Goal: Information Seeking & Learning: Understand process/instructions

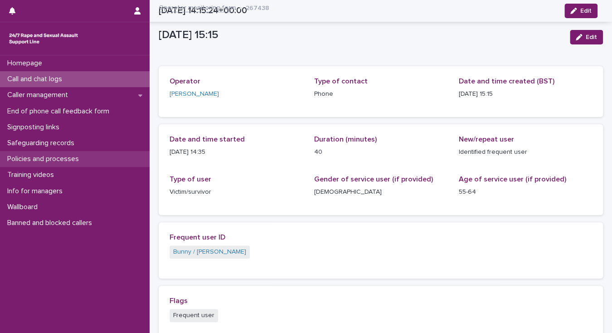
scroll to position [242, 0]
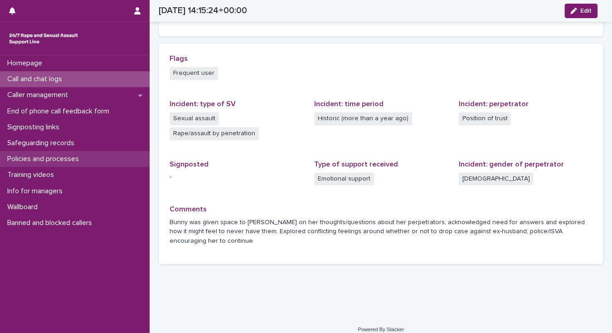
click at [49, 160] on p "Policies and processes" at bounding box center [45, 159] width 83 height 9
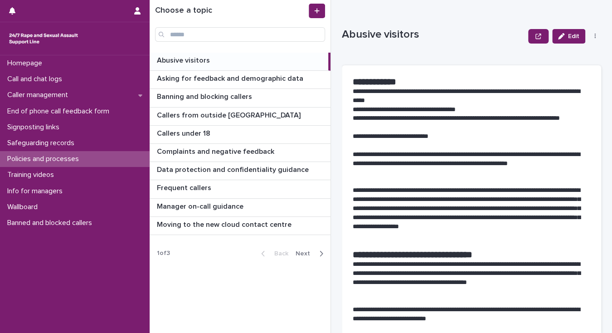
click at [305, 251] on span "Next" at bounding box center [306, 253] width 20 height 6
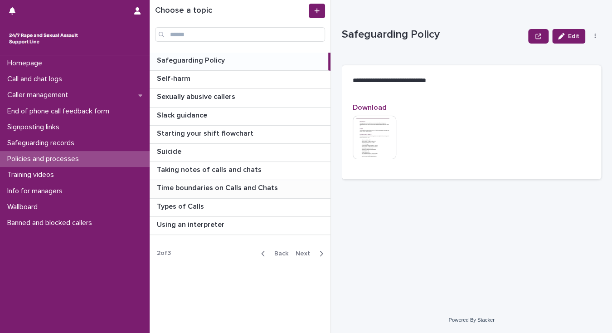
click at [243, 188] on p "Time boundaries on Calls and Chats" at bounding box center [218, 187] width 123 height 10
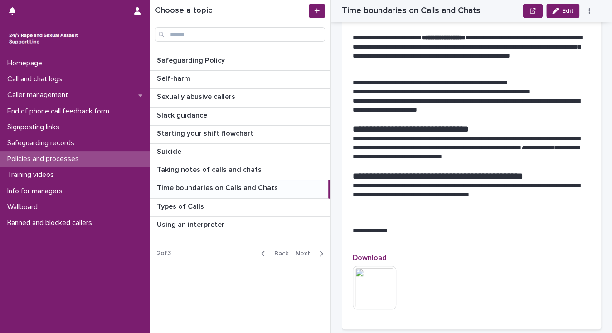
scroll to position [327, 0]
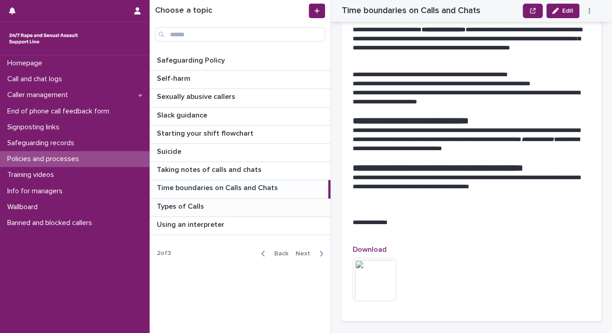
click at [196, 205] on p "Types of Calls" at bounding box center [181, 205] width 49 height 10
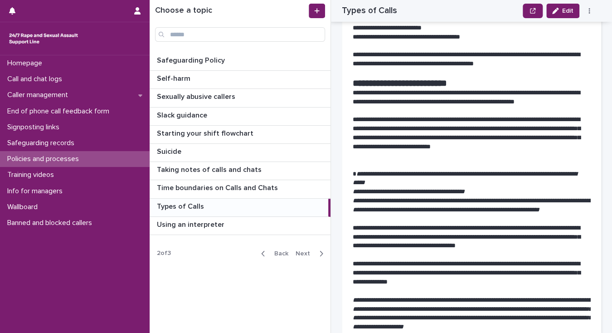
scroll to position [181, 0]
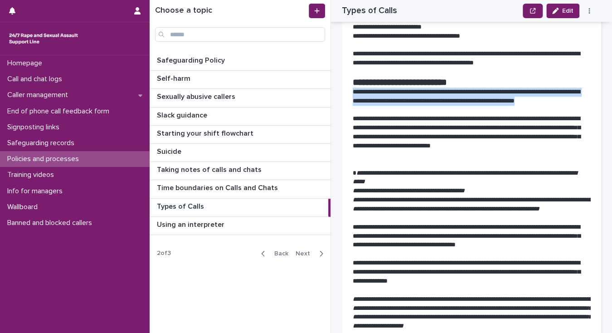
drag, startPoint x: 354, startPoint y: 91, endPoint x: 584, endPoint y: 99, distance: 230.1
click at [584, 99] on p "**********" at bounding box center [469, 97] width 232 height 18
copy p "**********"
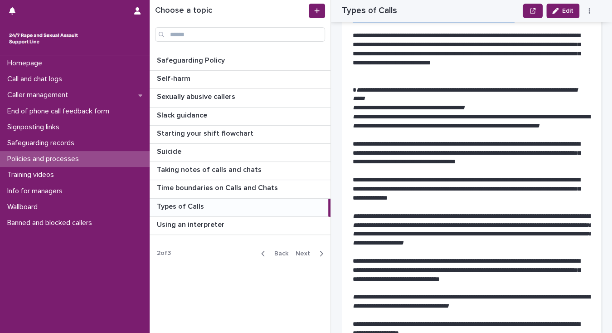
scroll to position [254, 0]
